Goal: Task Accomplishment & Management: Manage account settings

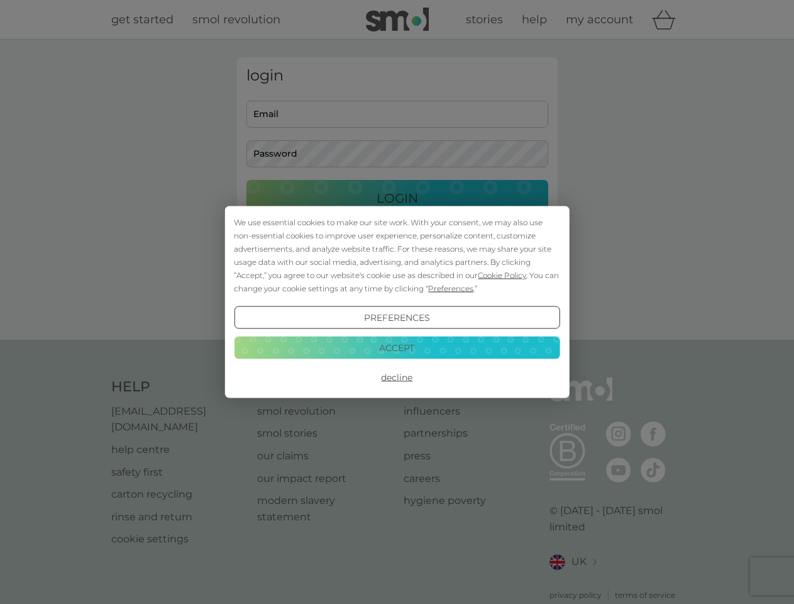
click at [503, 275] on span "Cookie Policy" at bounding box center [502, 274] width 48 height 9
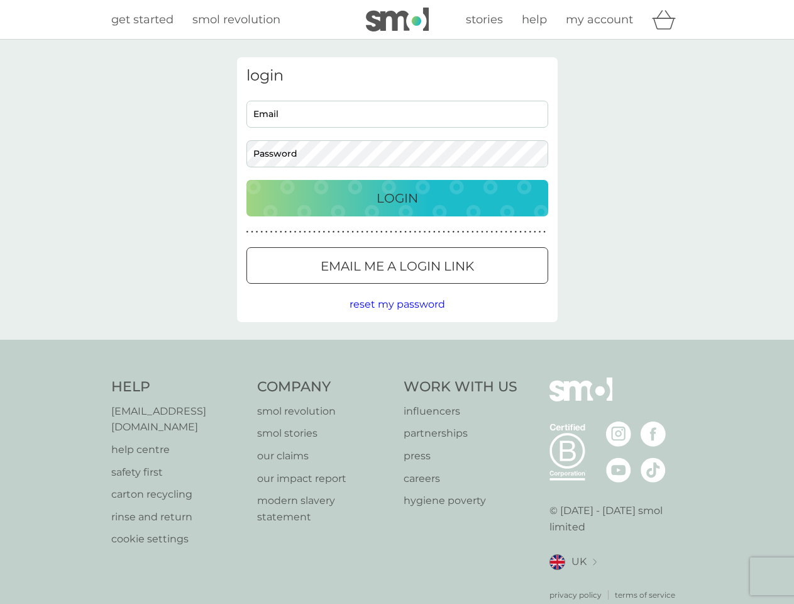
click at [450, 288] on div "login Email Password Login ● ● ● ● ● ● ● ● ● ● ● ● ● ● ● ● ● ● ● ● ● ● ● ● ● ● …" at bounding box center [397, 189] width 321 height 265
click at [397, 318] on div "login Email Password Login ● ● ● ● ● ● ● ● ● ● ● ● ● ● ● ● ● ● ● ● ● ● ● ● ● ● …" at bounding box center [397, 189] width 321 height 265
click at [397, 377] on div "Help [EMAIL_ADDRESS][DOMAIN_NAME] help centre safety first carton recycling rin…" at bounding box center [397, 488] width 572 height 223
click at [397, 347] on div "Help [EMAIL_ADDRESS][DOMAIN_NAME] help centre safety first carton recycling rin…" at bounding box center [397, 489] width 794 height 299
